Goal: Information Seeking & Learning: Learn about a topic

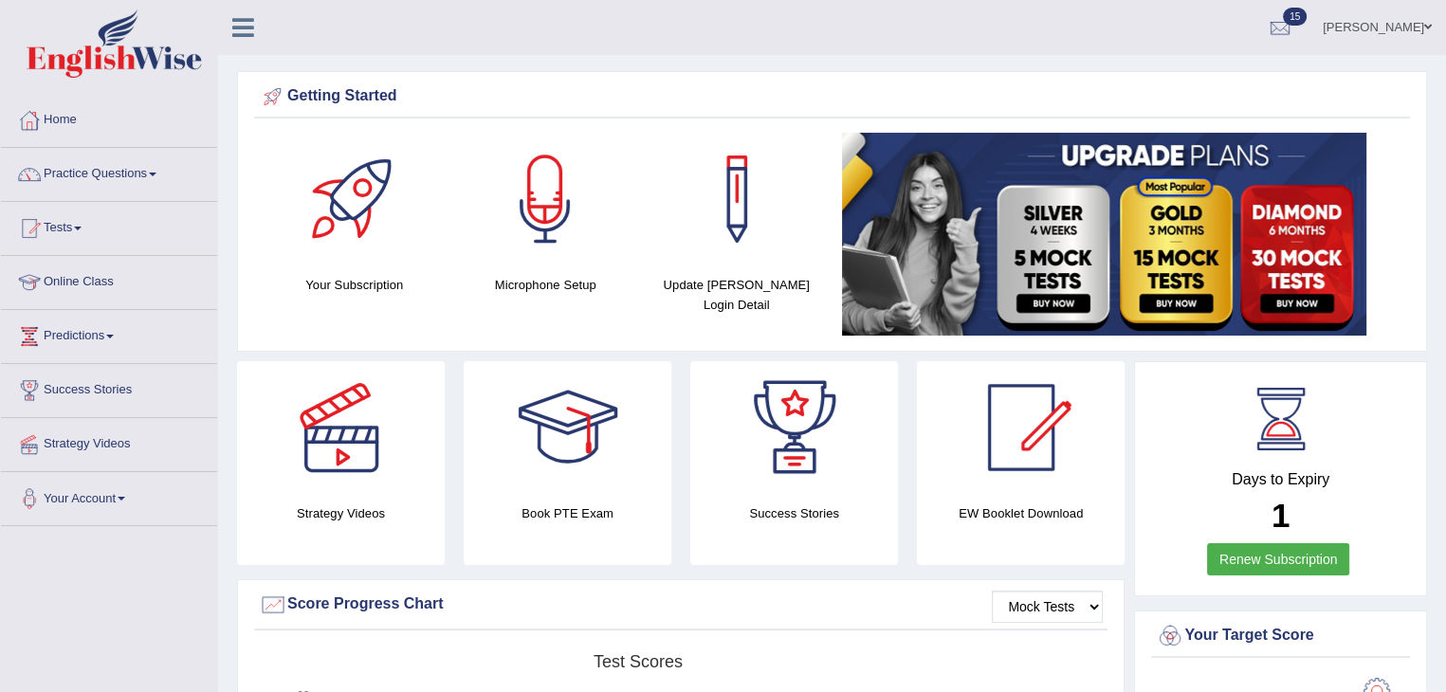
click at [686, 509] on div "Success Stories" at bounding box center [794, 463] width 227 height 204
click at [166, 168] on link "Practice Questions" at bounding box center [109, 171] width 216 height 47
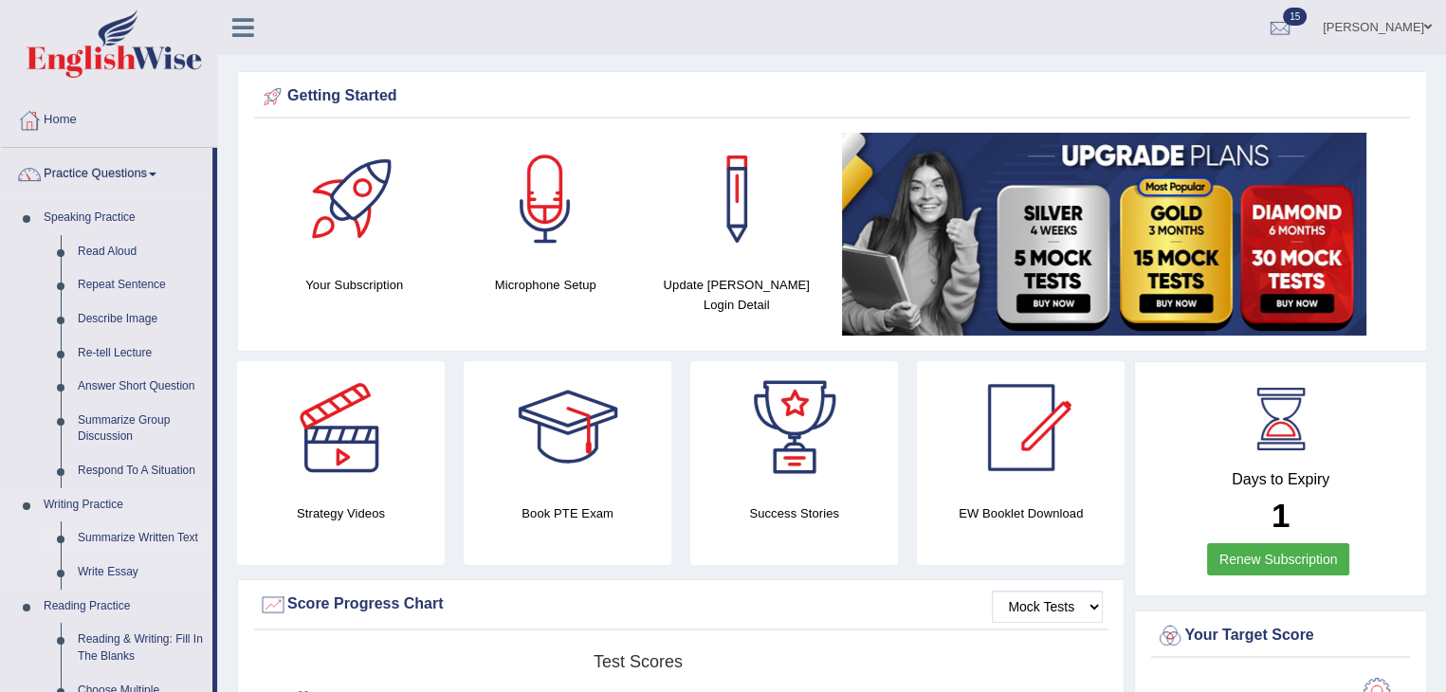
click at [135, 532] on link "Summarize Written Text" at bounding box center [140, 538] width 143 height 34
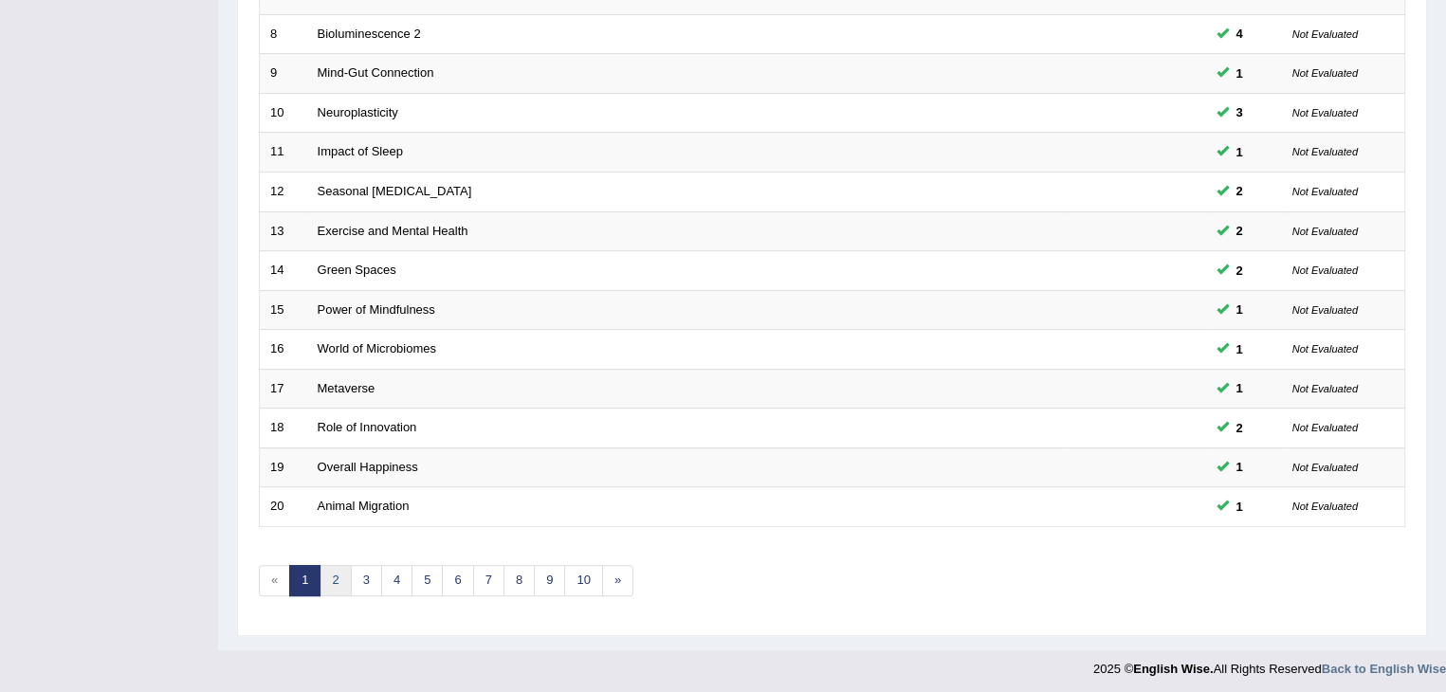
click at [336, 578] on link "2" at bounding box center [335, 580] width 31 height 31
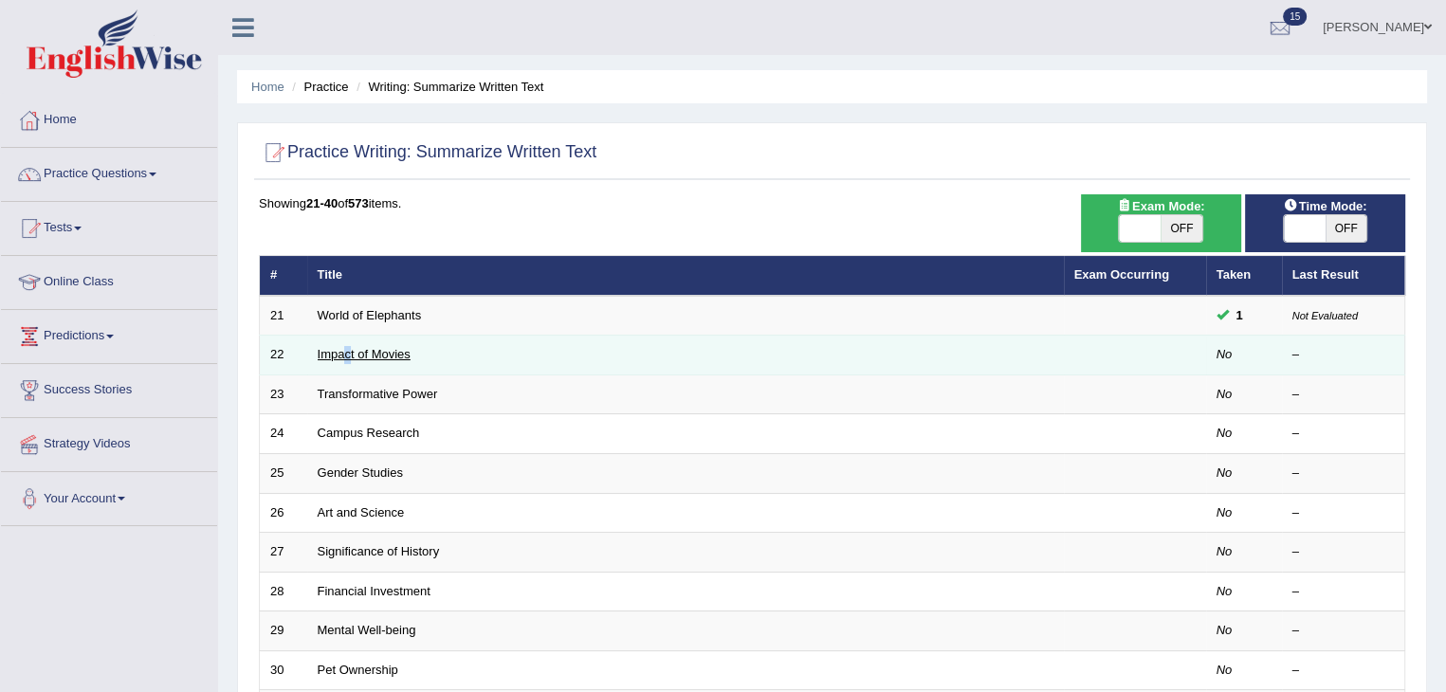
drag, startPoint x: 343, startPoint y: 362, endPoint x: 349, endPoint y: 354, distance: 10.3
click at [349, 354] on td "Impact of Movies" at bounding box center [685, 356] width 757 height 40
click at [349, 354] on link "Impact of Movies" at bounding box center [364, 354] width 93 height 14
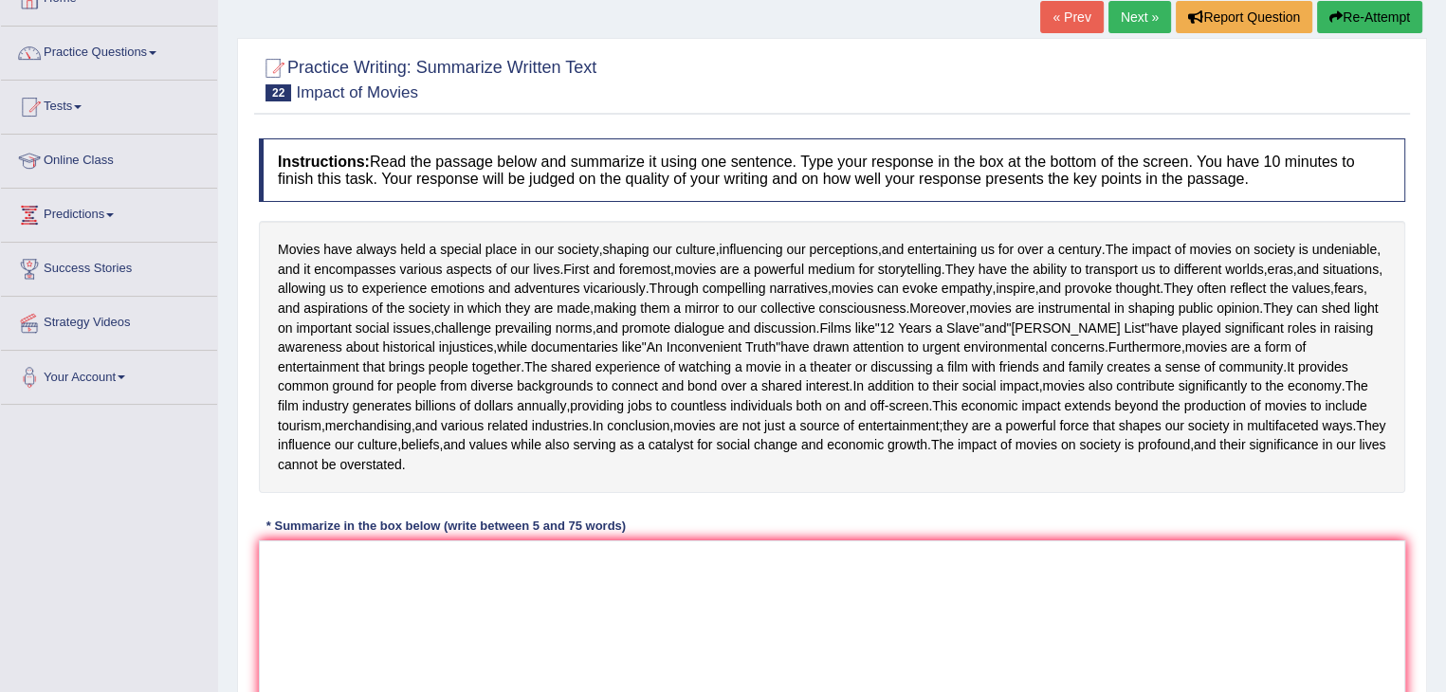
scroll to position [209, 0]
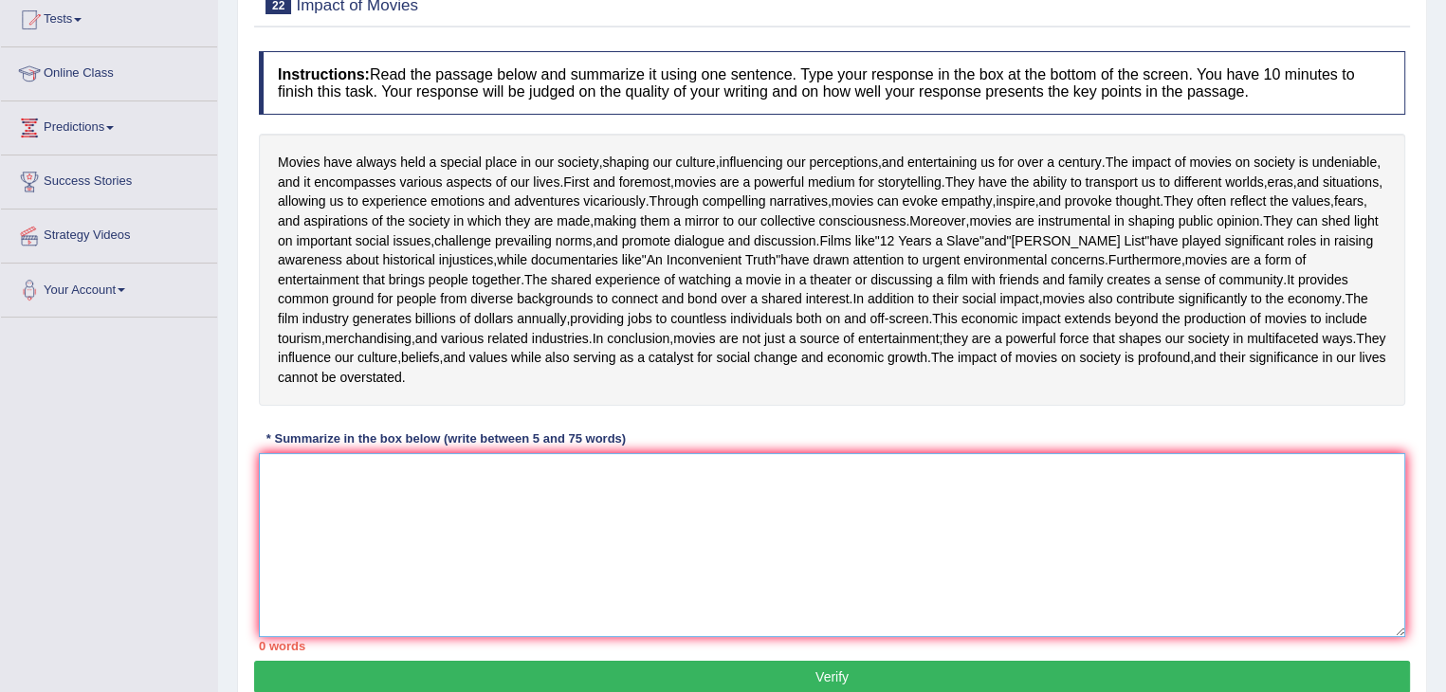
click at [371, 628] on textarea at bounding box center [832, 545] width 1146 height 184
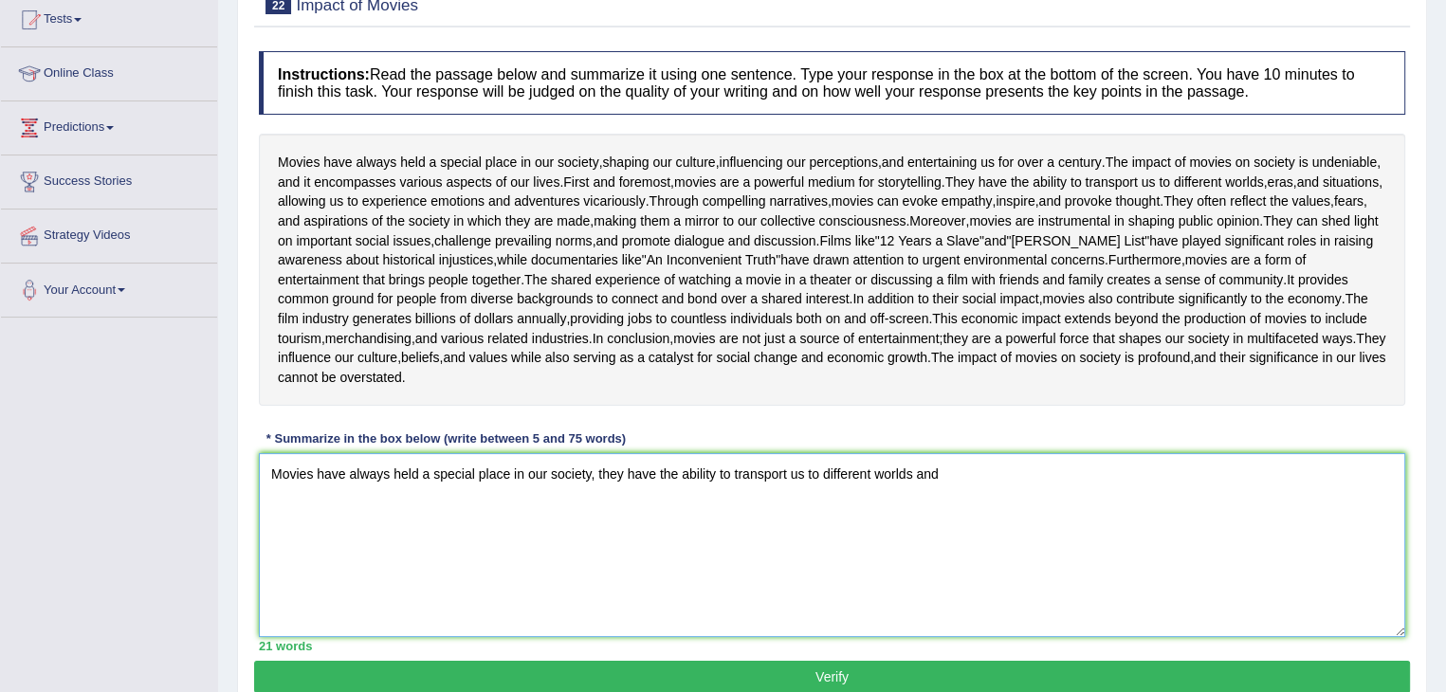
click at [915, 609] on textarea "Movies have always held a special place in our society, they have the ability t…" at bounding box center [832, 545] width 1146 height 184
click at [955, 613] on textarea "Movies have always held a special place in our society, they have the ability t…" at bounding box center [832, 545] width 1146 height 184
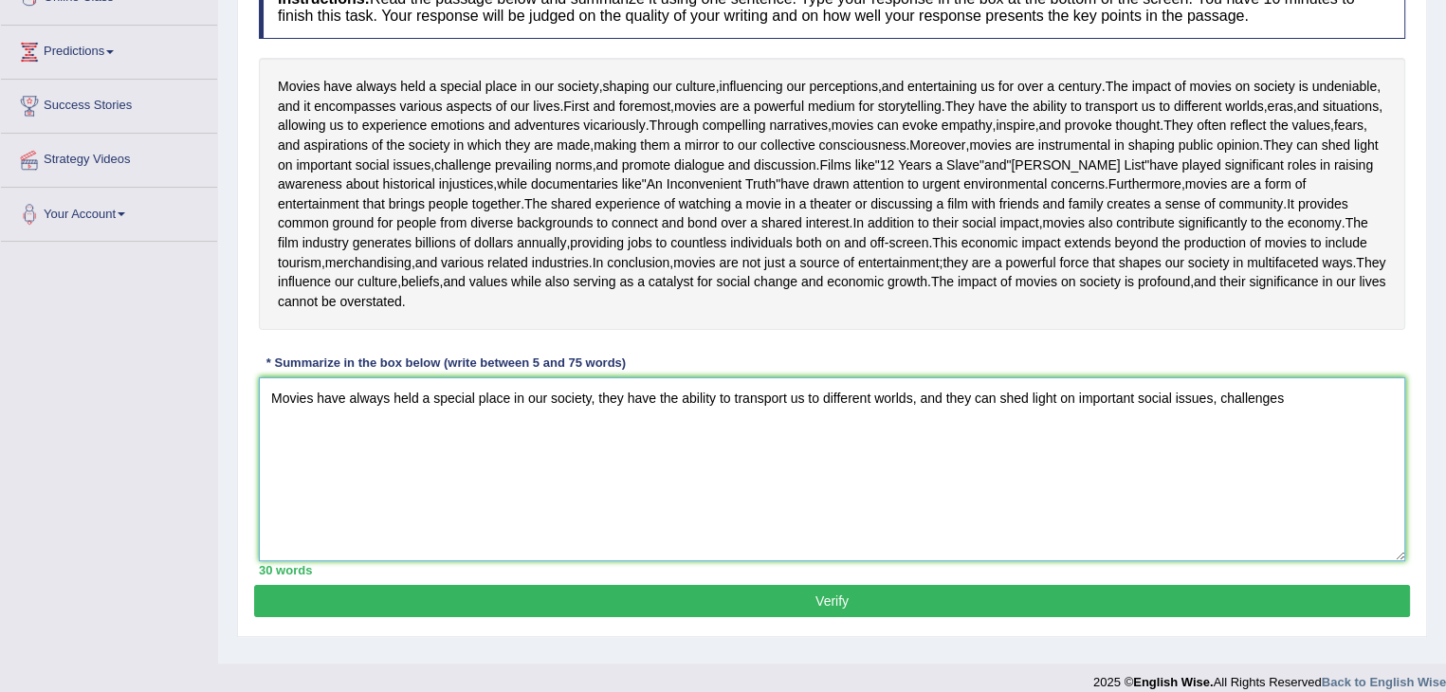
scroll to position [284, 0]
click at [1298, 557] on textarea "Movies have always held a special place in our society, they have the ability t…" at bounding box center [832, 469] width 1146 height 184
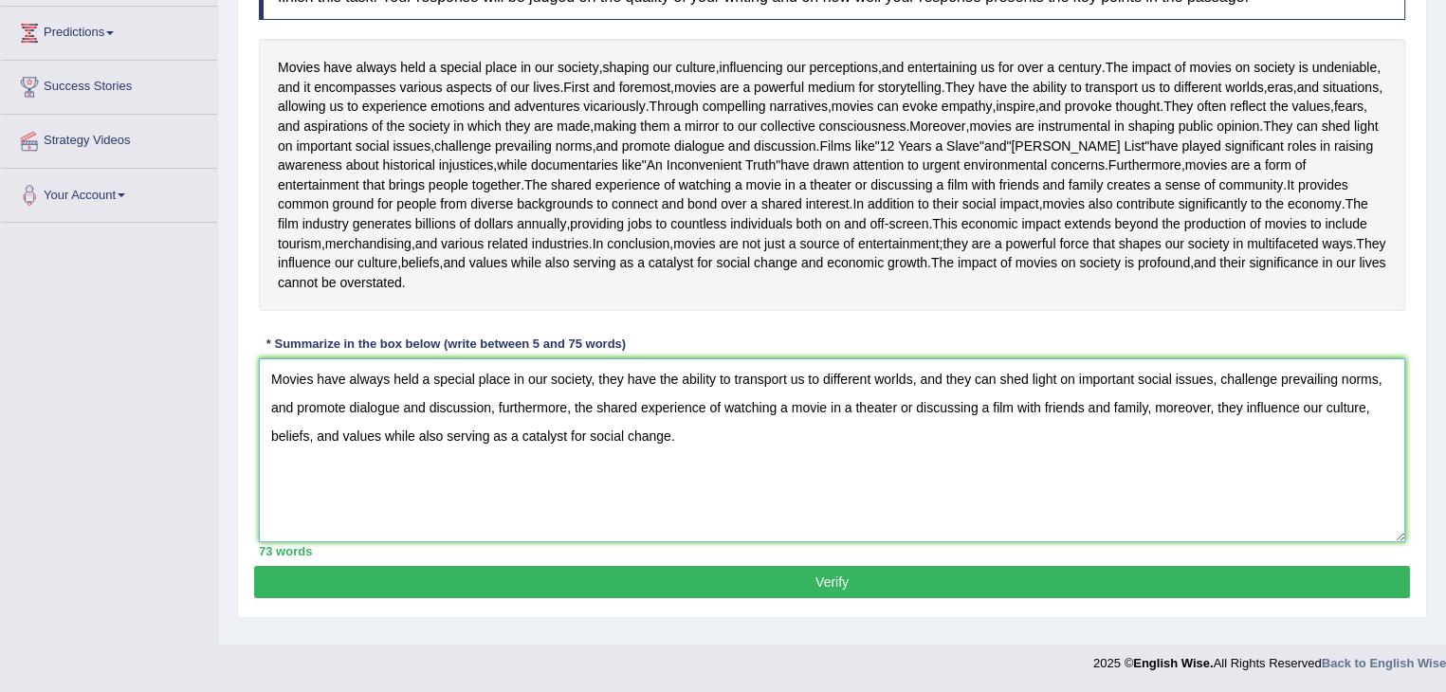
scroll to position [425, 0]
type textarea "Movies have always held a special place in our society, they have the ability t…"
click at [1131, 598] on button "Verify" at bounding box center [832, 582] width 1156 height 32
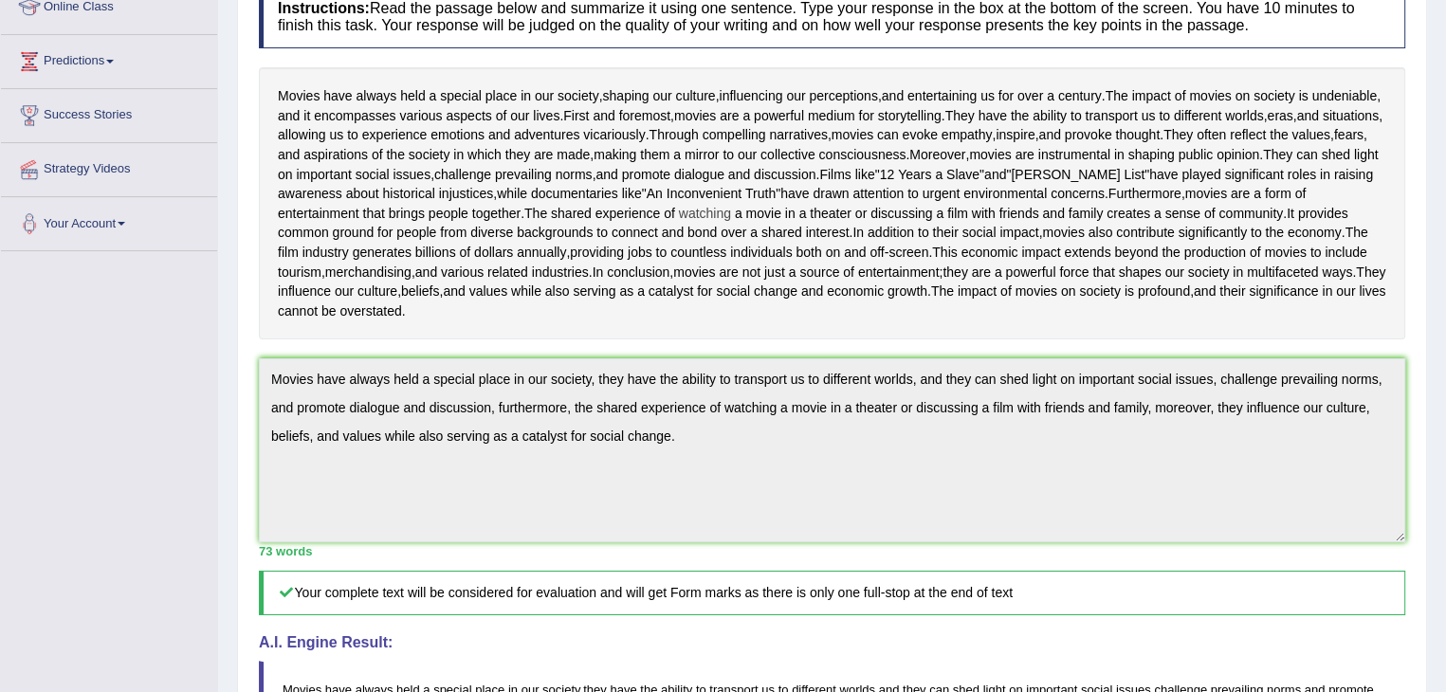
scroll to position [0, 0]
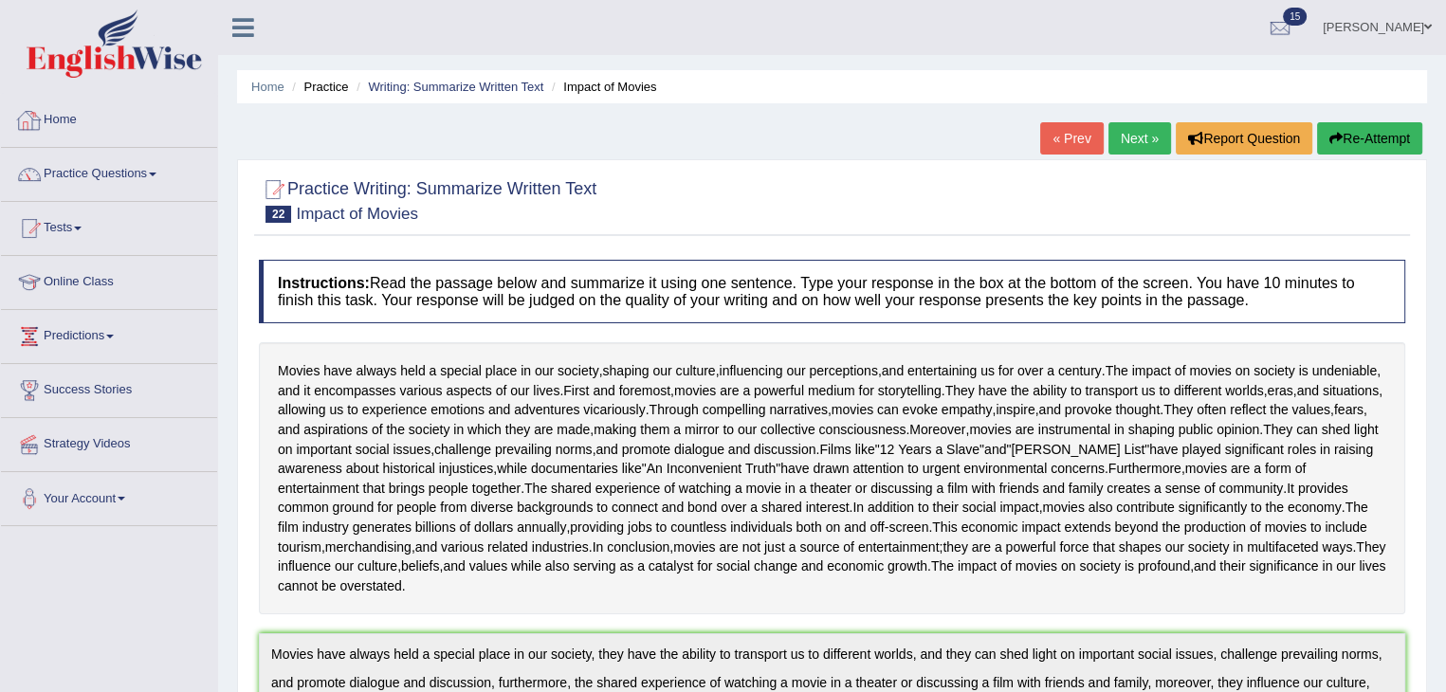
click at [53, 125] on link "Home" at bounding box center [109, 117] width 216 height 47
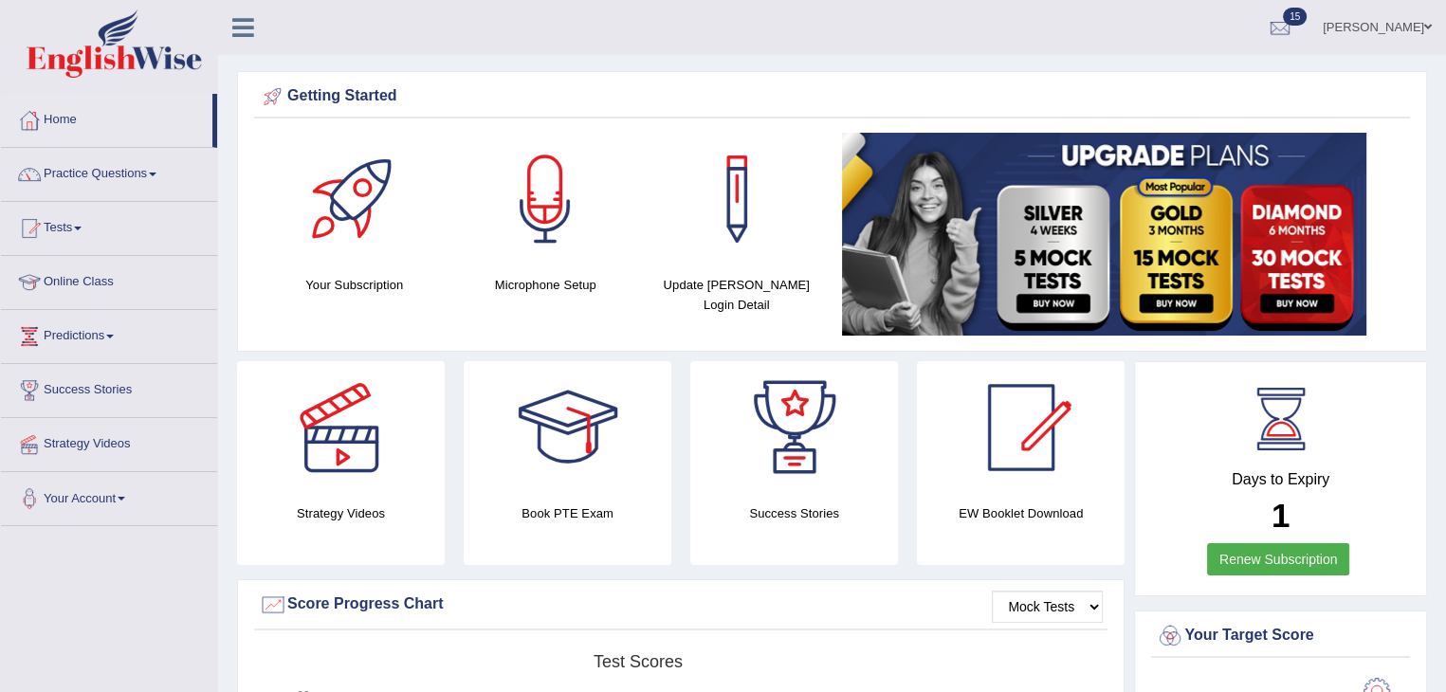
click at [1283, 423] on div at bounding box center [1280, 418] width 85 height 85
click at [1259, 558] on link "Renew Subscription" at bounding box center [1278, 559] width 143 height 32
